Goal: Navigation & Orientation: Find specific page/section

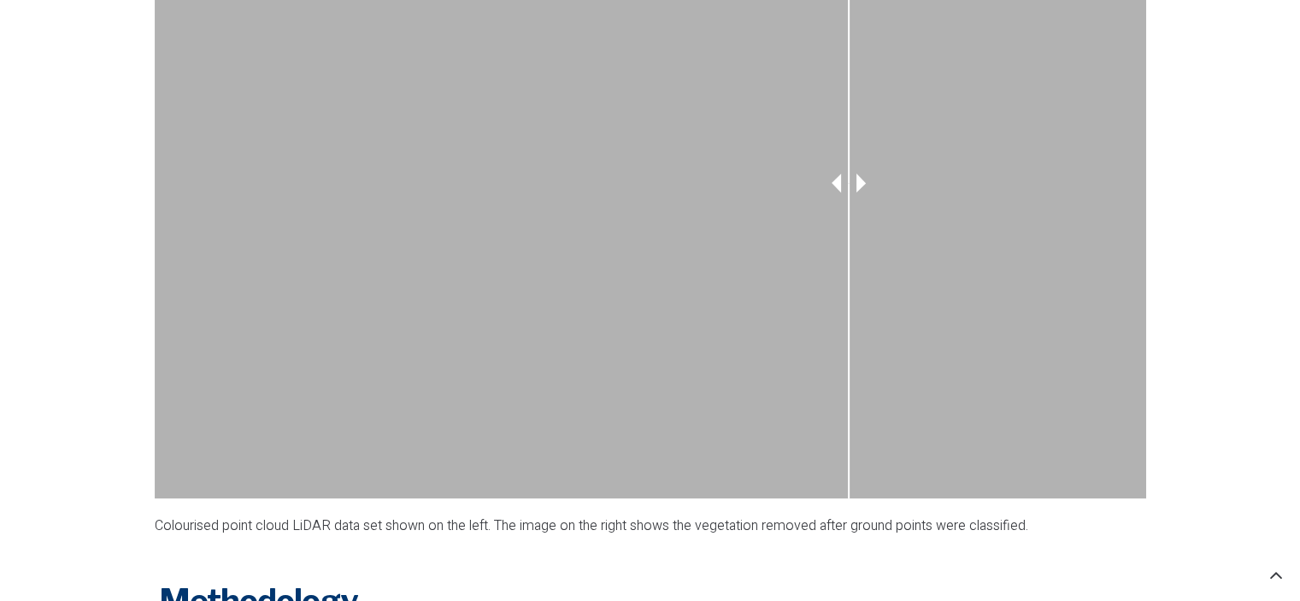
scroll to position [1453, 0]
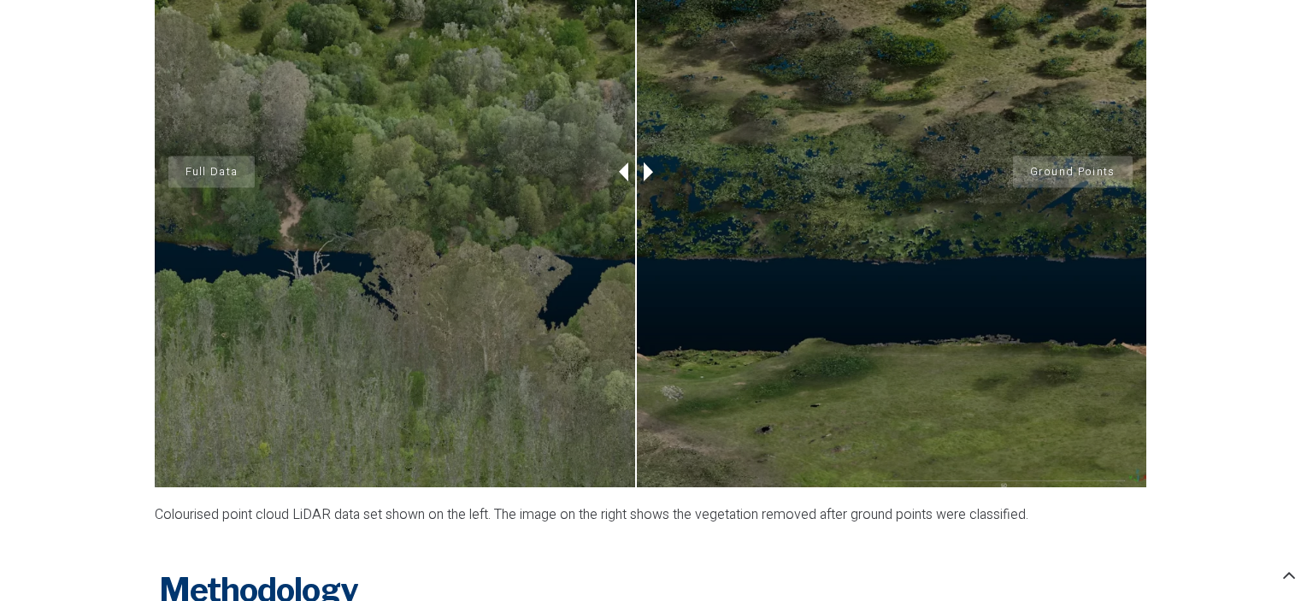
drag, startPoint x: 867, startPoint y: 173, endPoint x: 636, endPoint y: 257, distance: 245.9
click at [636, 257] on div at bounding box center [636, 172] width 43 height 630
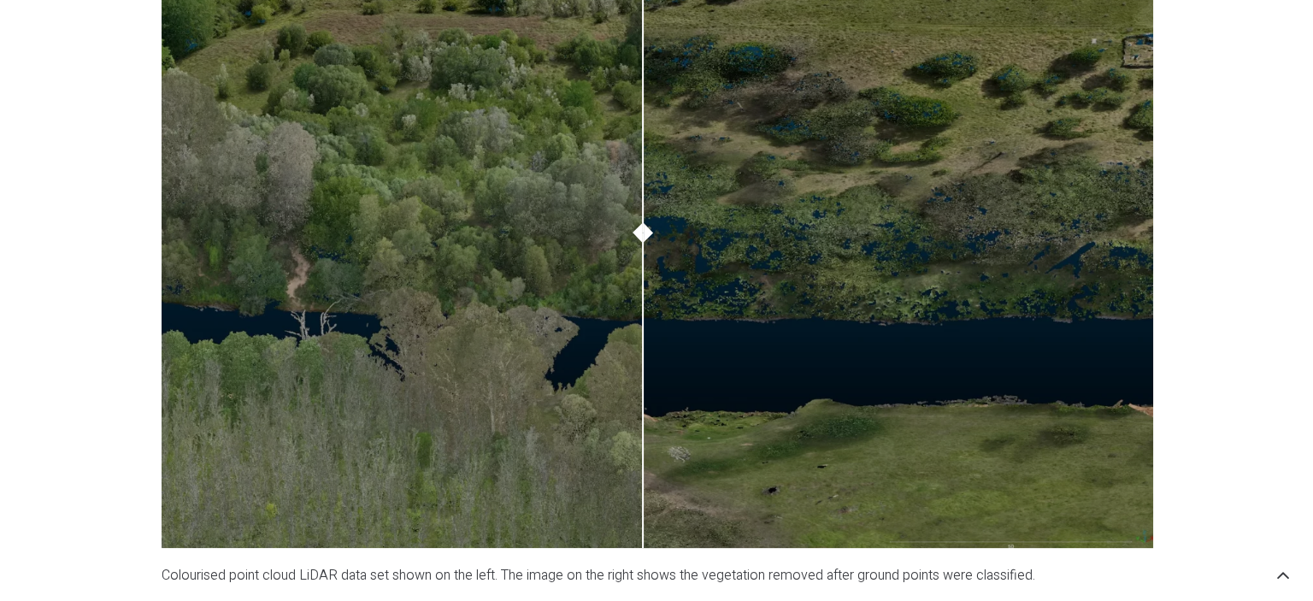
scroll to position [1282, 0]
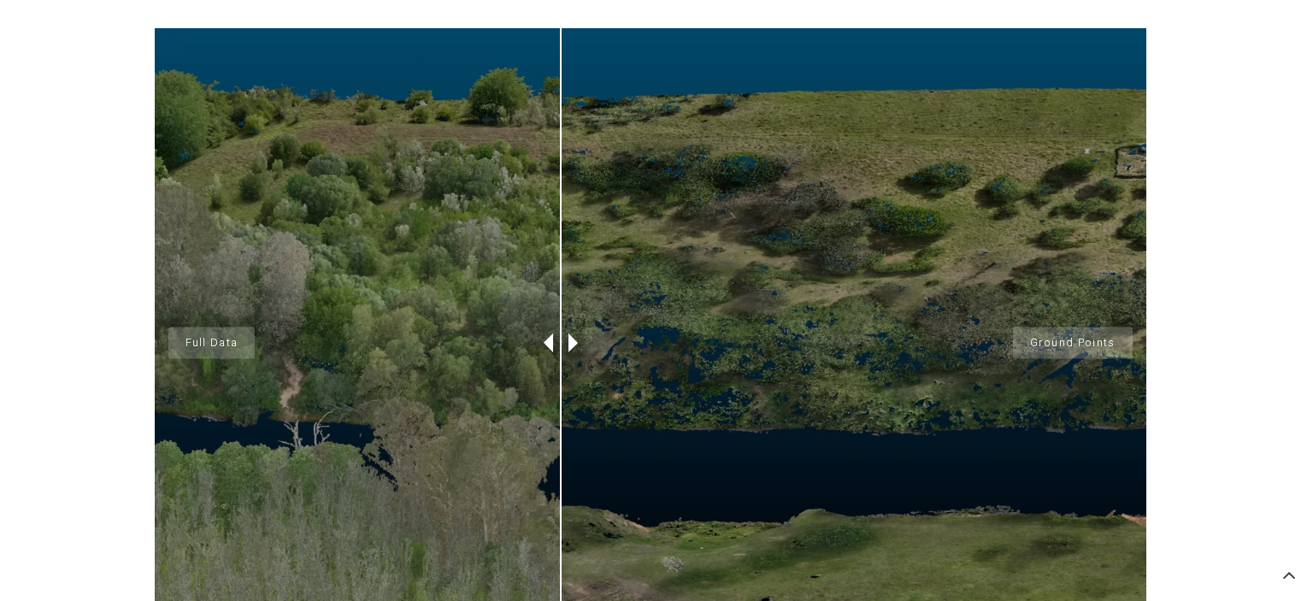
drag, startPoint x: 1121, startPoint y: 510, endPoint x: 561, endPoint y: 411, distance: 568.5
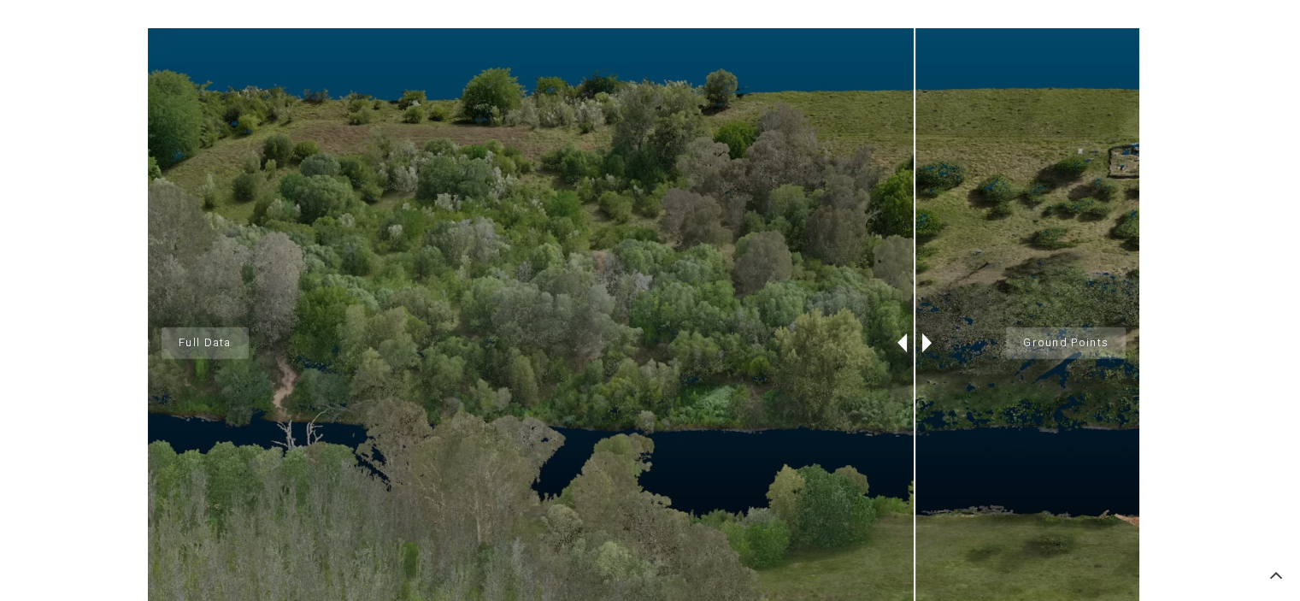
drag, startPoint x: 561, startPoint y: 411, endPoint x: 921, endPoint y: 378, distance: 361.5
click at [921, 378] on div "Full Data Ground Points" at bounding box center [644, 343] width 992 height 630
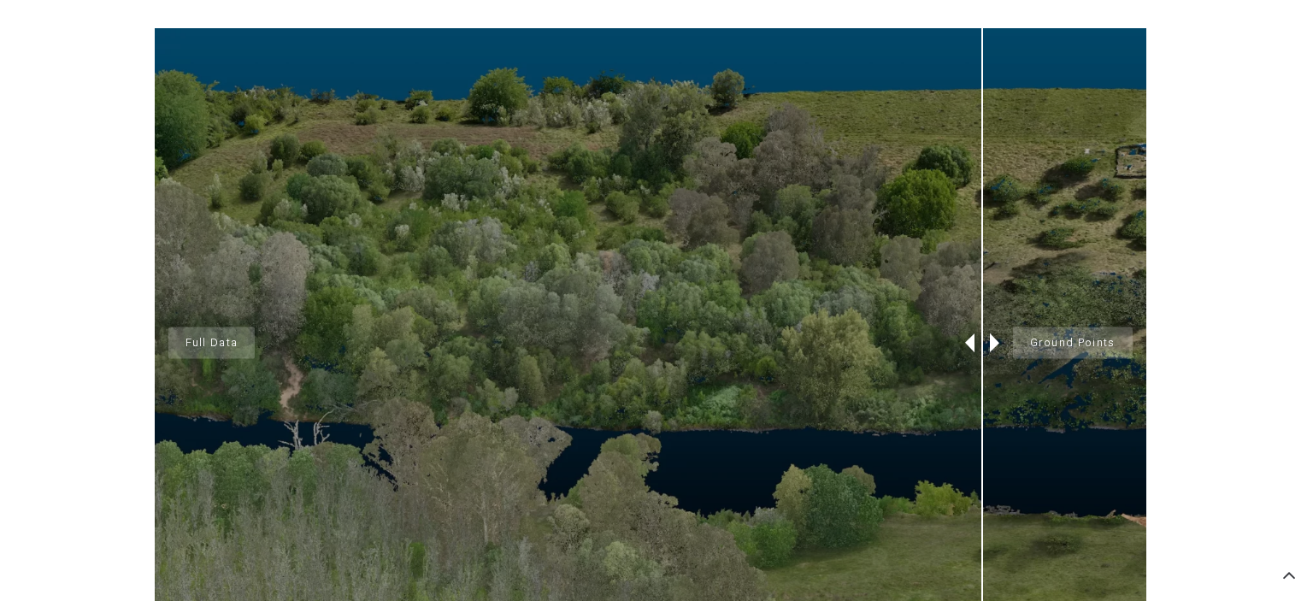
click at [982, 399] on div "Full Data Ground Points" at bounding box center [651, 343] width 992 height 630
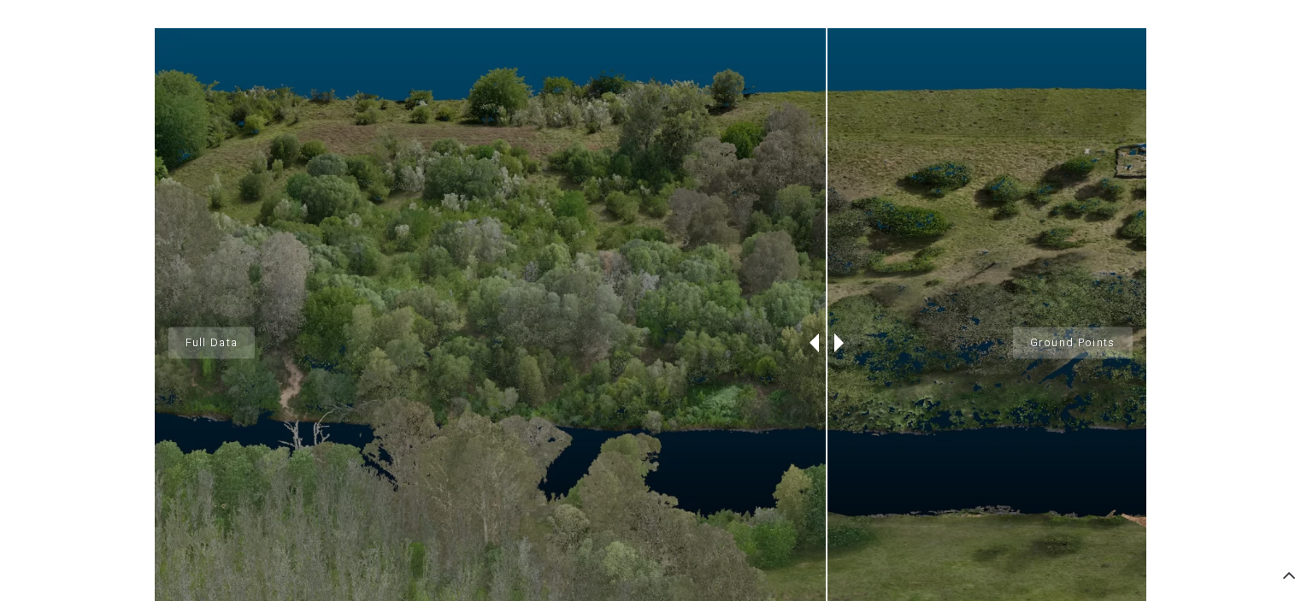
drag, startPoint x: 980, startPoint y: 345, endPoint x: 740, endPoint y: 342, distance: 240.3
click at [759, 344] on div "Full Data Ground Points" at bounding box center [651, 343] width 992 height 630
